Goal: Check status: Check status

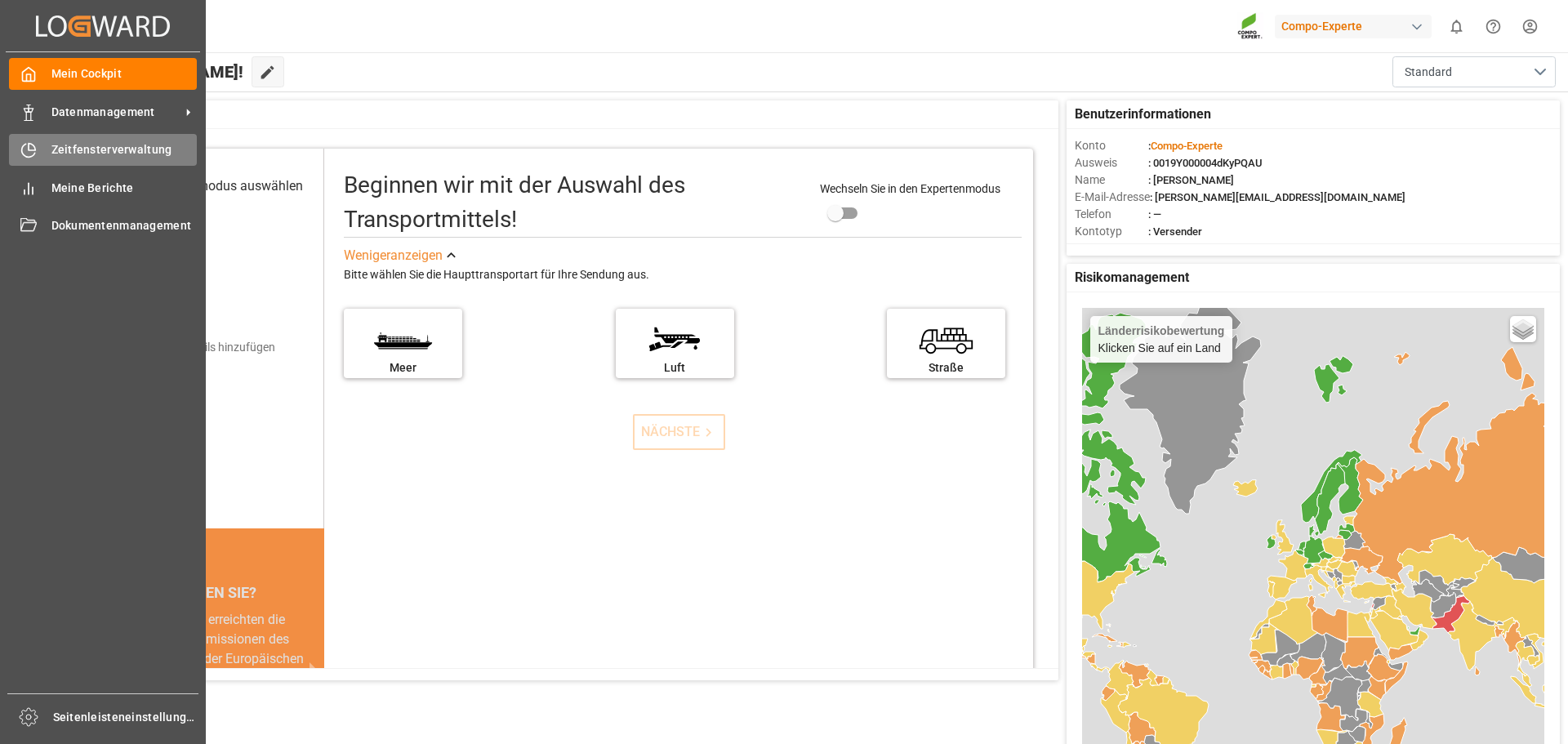
click at [98, 148] on font "Zeitfensterverwaltung" at bounding box center [112, 149] width 121 height 13
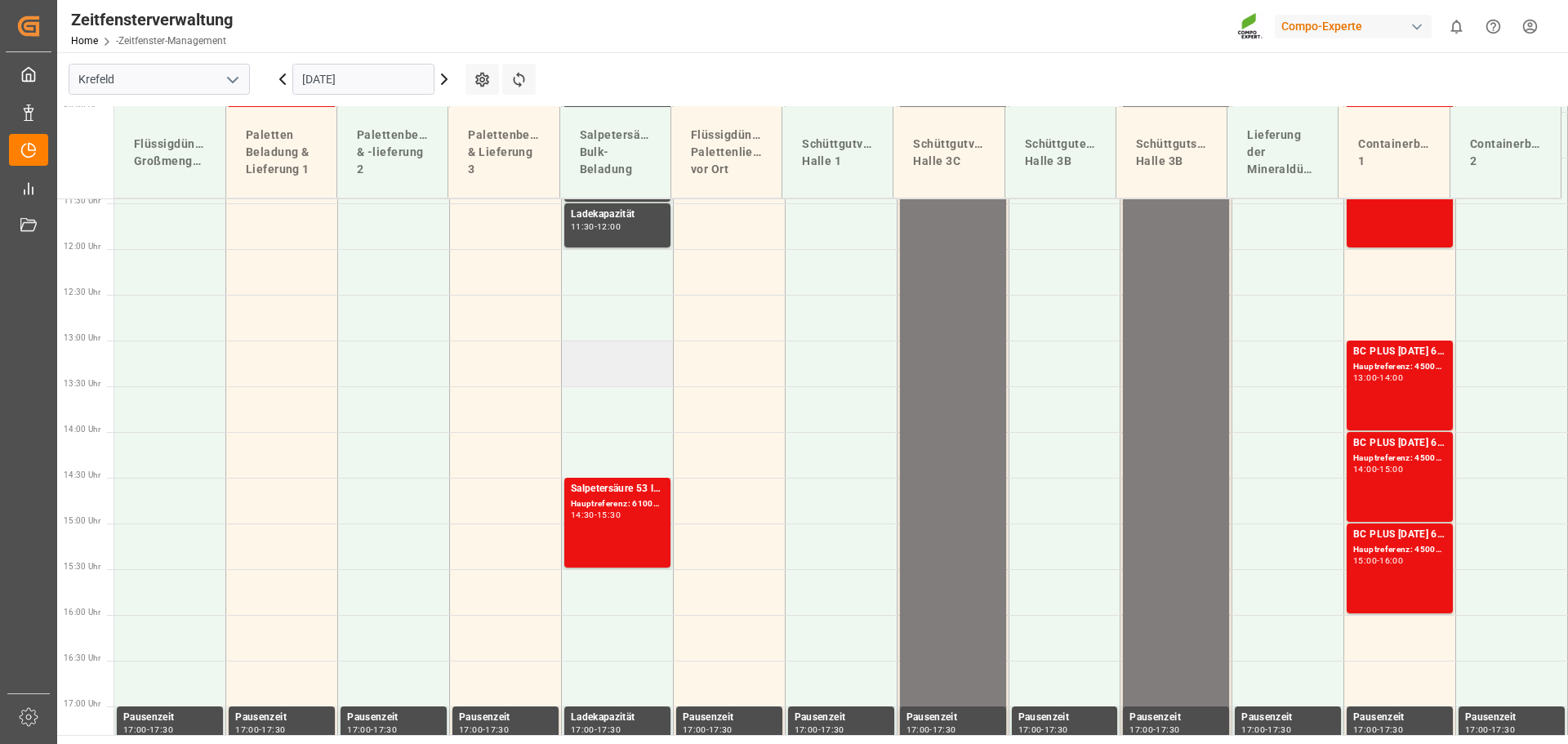
scroll to position [1335, 0]
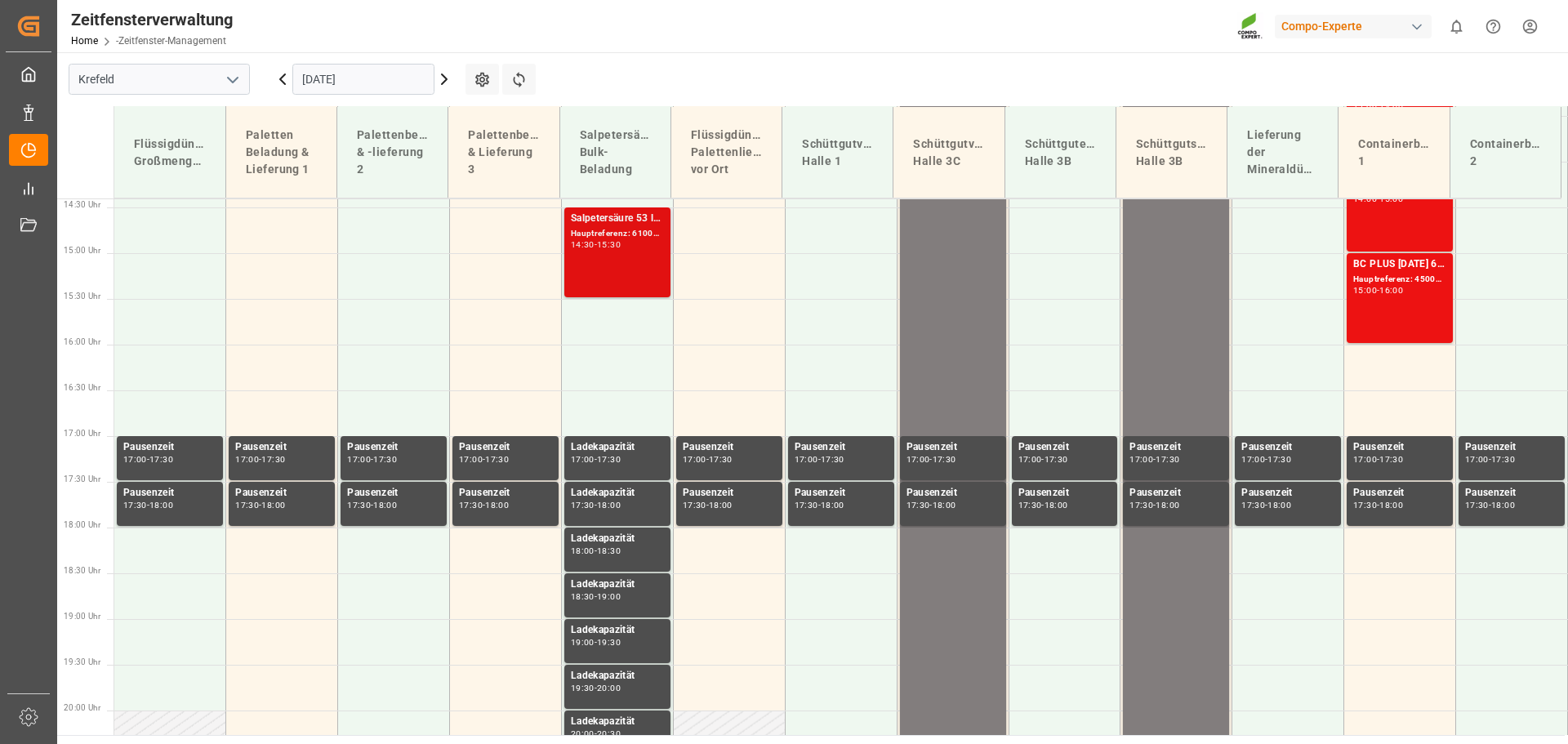
click at [613, 239] on div "Hauptreferenz: 6100002302, 2000001857" at bounding box center [617, 234] width 93 height 14
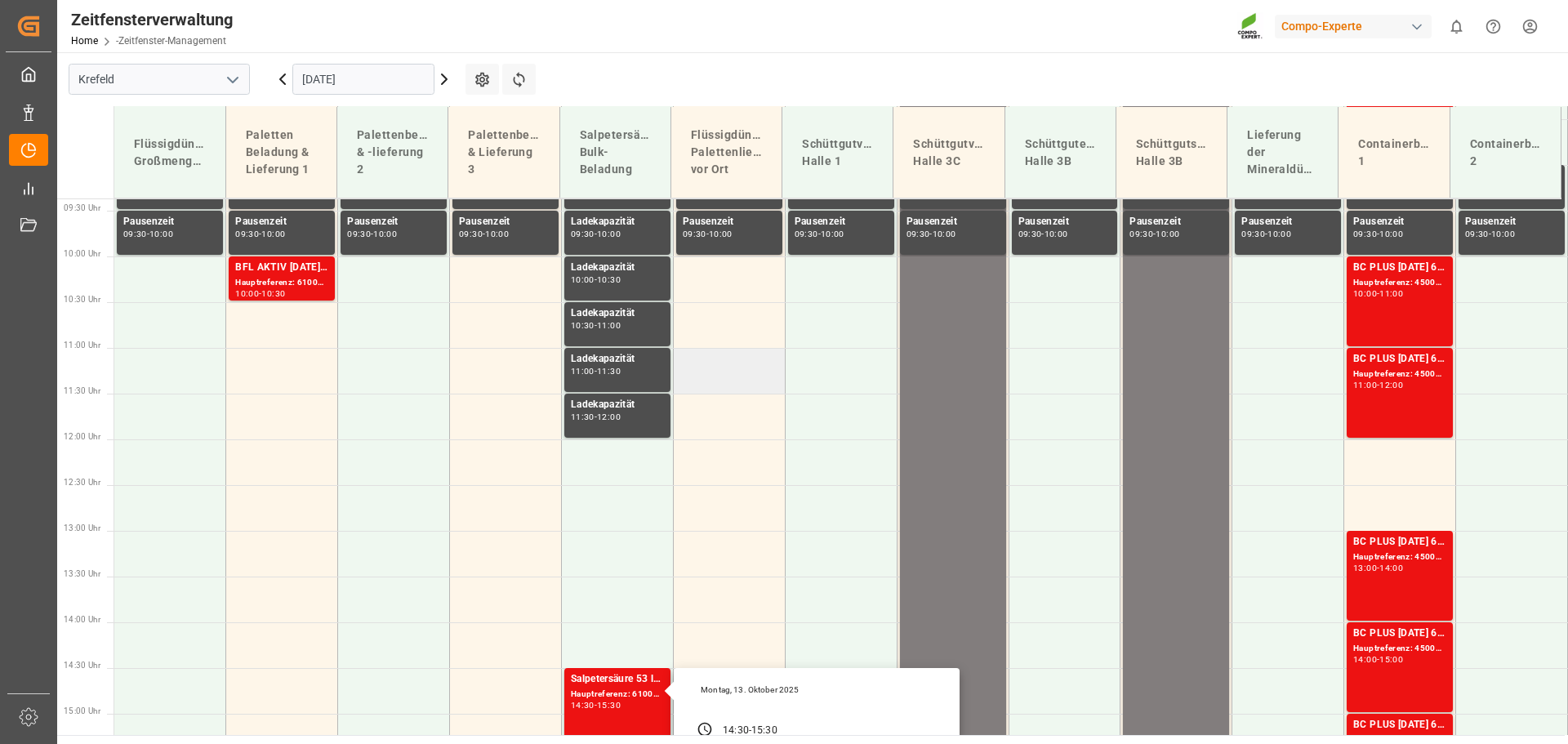
scroll to position [861, 0]
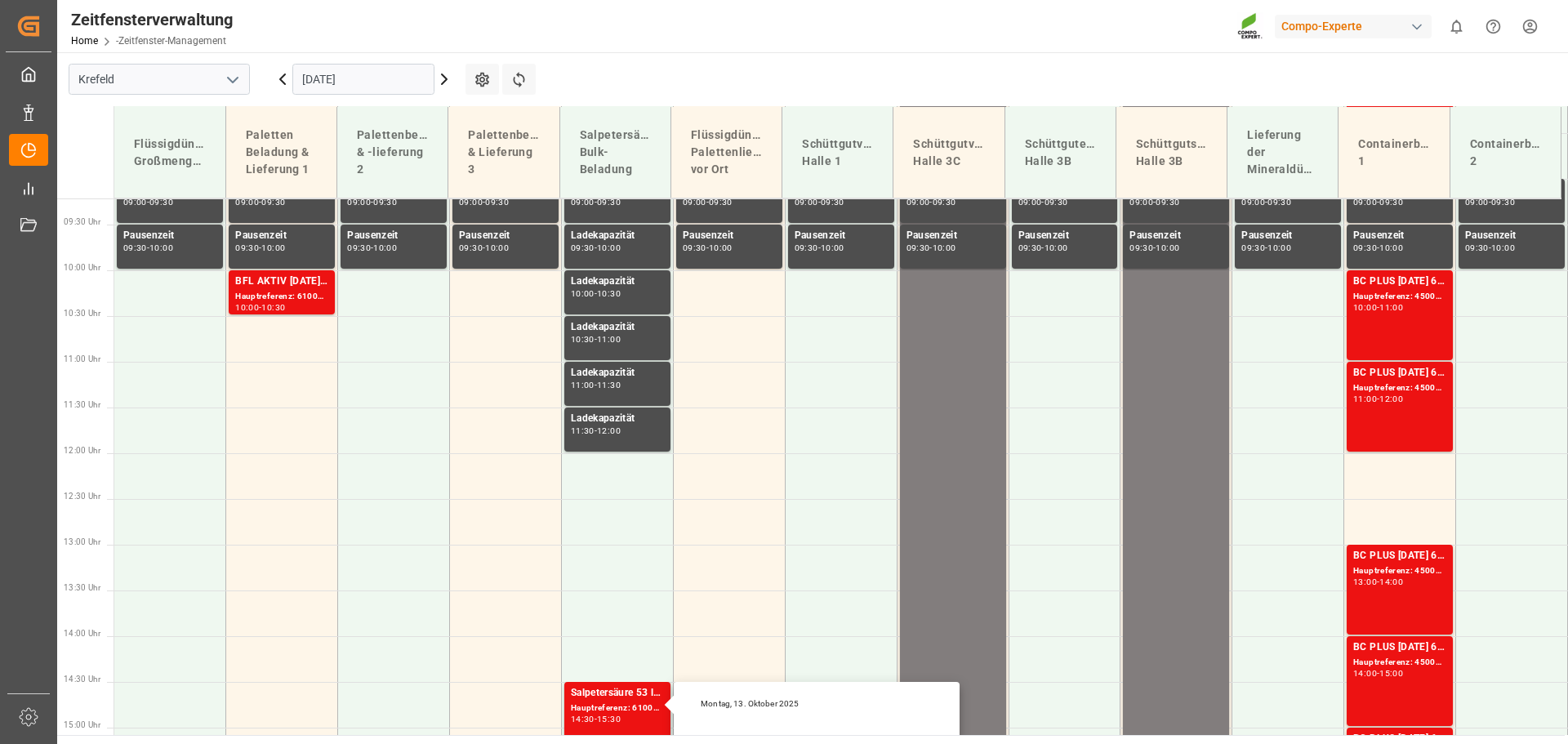
click at [444, 76] on icon at bounding box center [444, 79] width 5 height 10
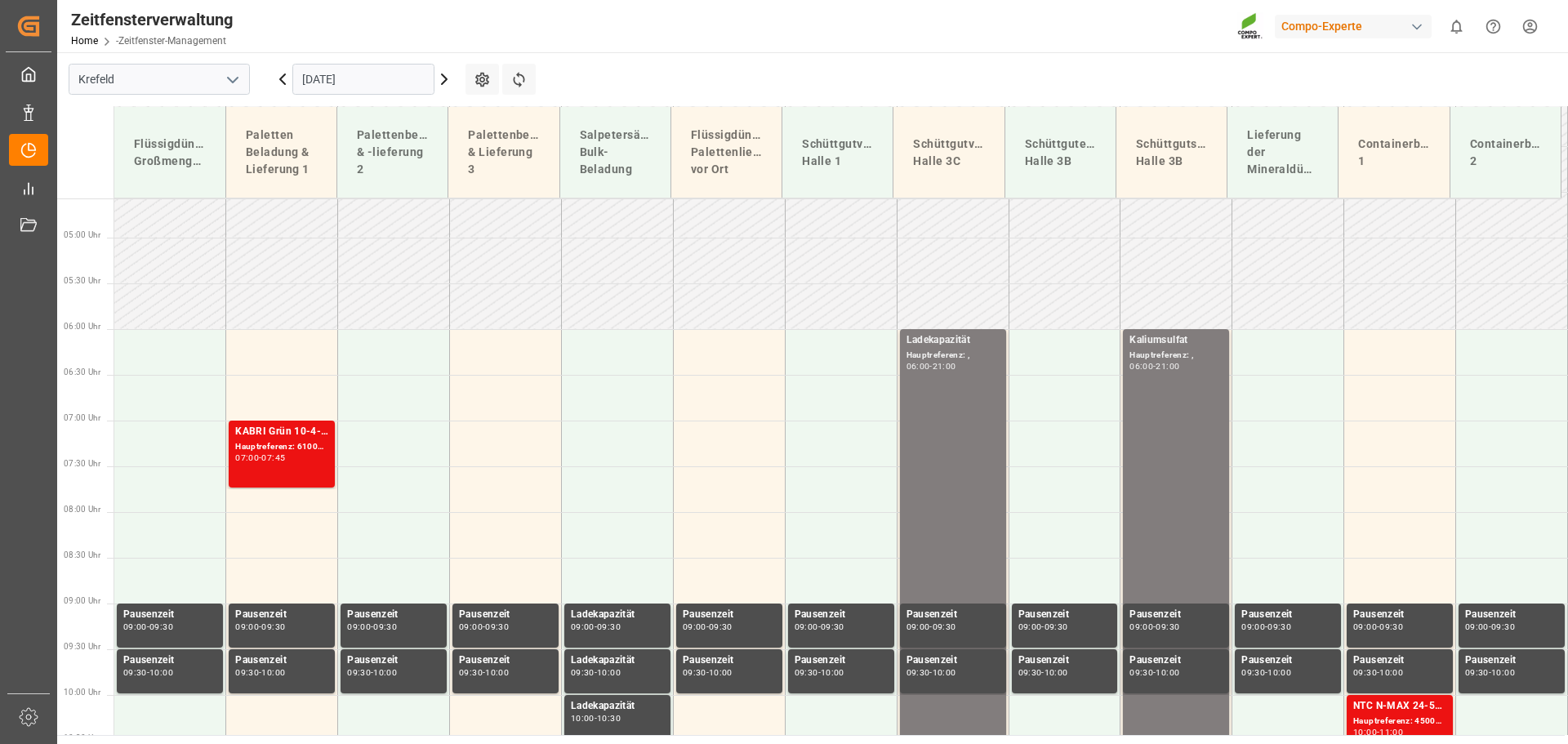
scroll to position [490, 0]
